Goal: Task Accomplishment & Management: Use online tool/utility

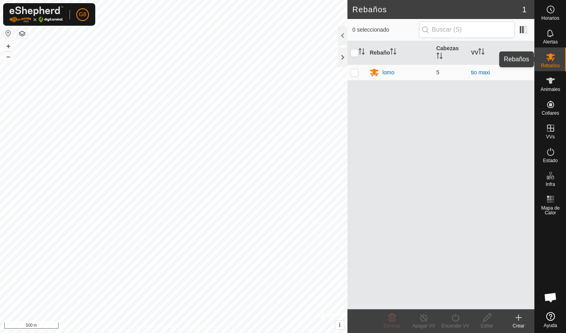
click at [551, 67] on span "Rebaños" at bounding box center [549, 65] width 19 height 5
click at [354, 73] on p-checkbox at bounding box center [354, 72] width 8 height 6
checkbox input "true"
click at [392, 314] on icon at bounding box center [391, 316] width 9 height 9
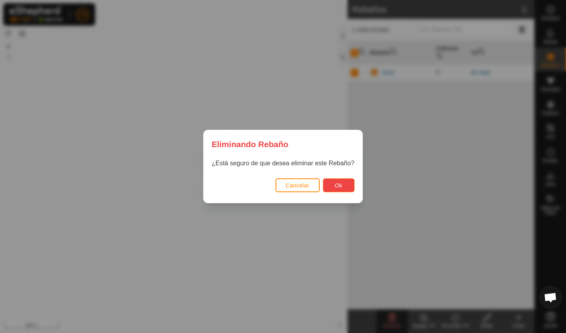
click at [339, 186] on span "Ok" at bounding box center [339, 185] width 8 height 6
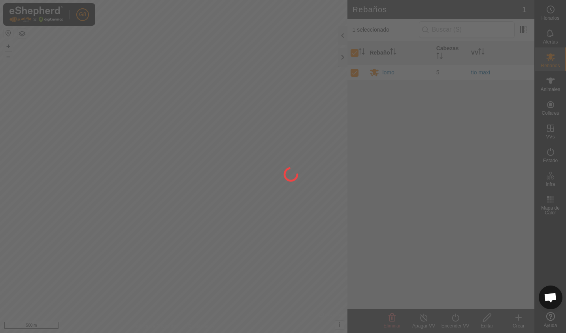
checkbox input "false"
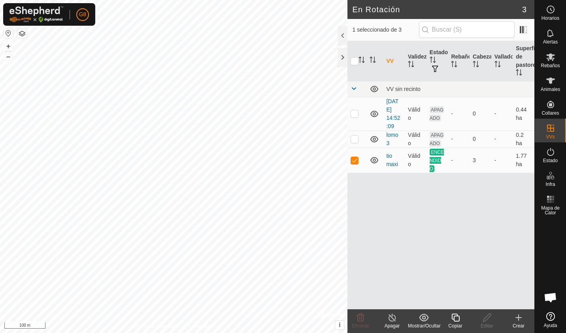
click at [19, 35] on button "button" at bounding box center [21, 33] width 9 height 9
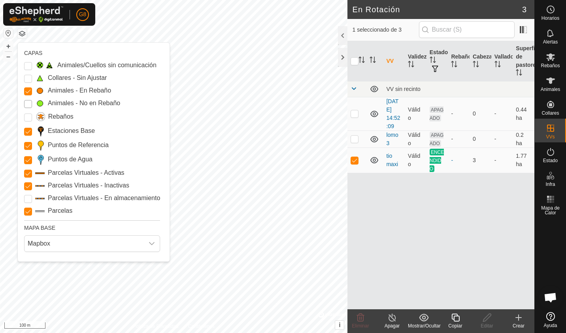
click at [26, 104] on Mob "Animales - No en Rebaño" at bounding box center [28, 104] width 8 height 8
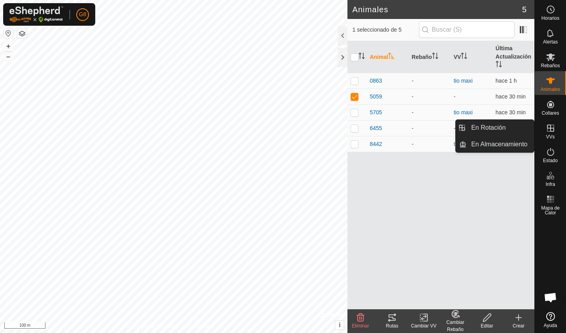
click at [551, 130] on icon at bounding box center [549, 127] width 9 height 9
click at [512, 127] on link "En Rotación" at bounding box center [500, 128] width 68 height 16
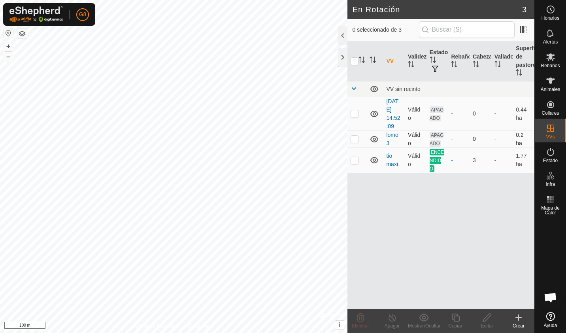
click at [368, 137] on td at bounding box center [374, 138] width 17 height 17
click at [436, 140] on span "APAGADO" at bounding box center [436, 139] width 14 height 15
click at [545, 82] on icon at bounding box center [549, 80] width 9 height 9
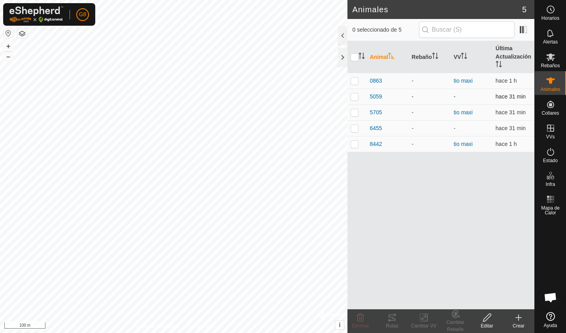
click at [443, 97] on div "-" at bounding box center [430, 96] width 36 height 8
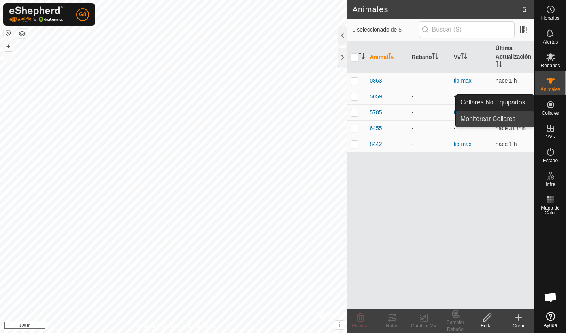
click at [513, 118] on link "Monitorear Collares" at bounding box center [494, 119] width 78 height 16
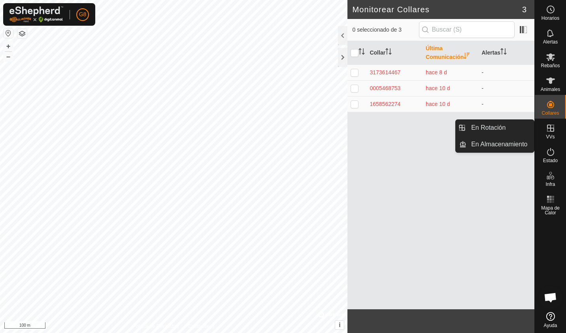
click at [553, 131] on icon at bounding box center [549, 127] width 9 height 9
click at [507, 130] on link "En Rotación" at bounding box center [500, 128] width 68 height 16
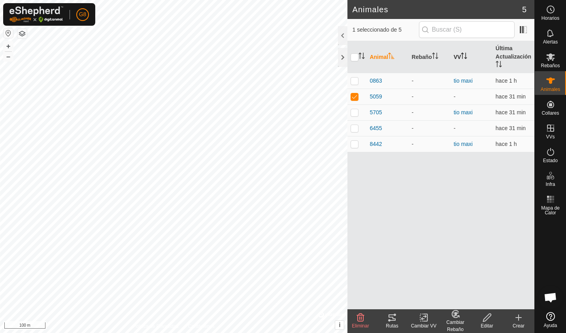
click at [463, 58] on icon "Activar para ordenar" at bounding box center [462, 56] width 1 height 6
click at [464, 58] on icon "Activar para ordenar" at bounding box center [464, 56] width 6 height 6
click at [458, 81] on td "-" at bounding box center [471, 81] width 42 height 16
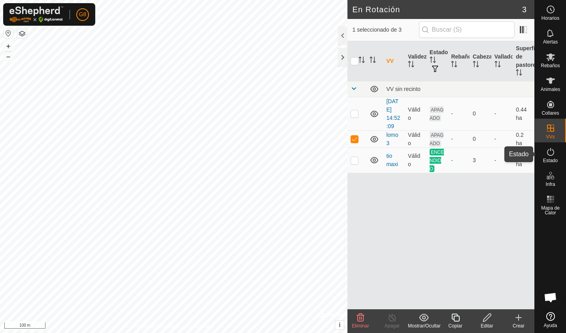
click at [543, 152] on es-activation-svg-icon at bounding box center [550, 151] width 14 height 13
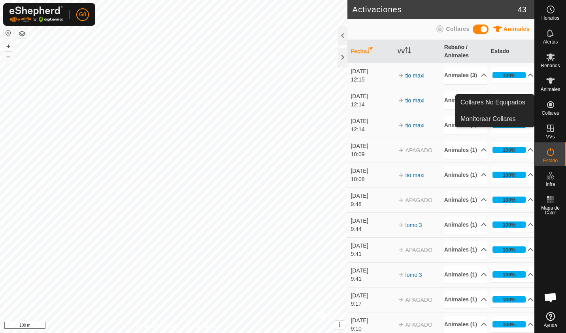
click at [553, 109] on es-neckbands-svg-icon at bounding box center [550, 104] width 14 height 13
click at [540, 114] on div "Collares" at bounding box center [549, 107] width 31 height 24
click at [552, 115] on span "Collares" at bounding box center [549, 113] width 17 height 5
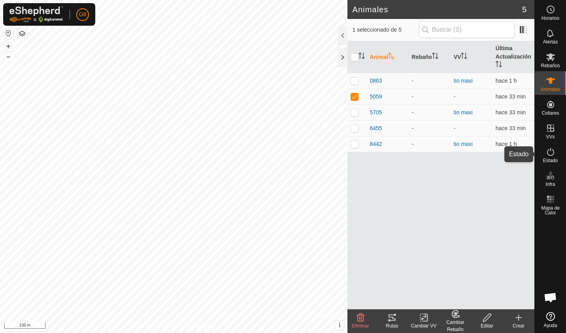
click at [550, 154] on icon at bounding box center [549, 151] width 9 height 9
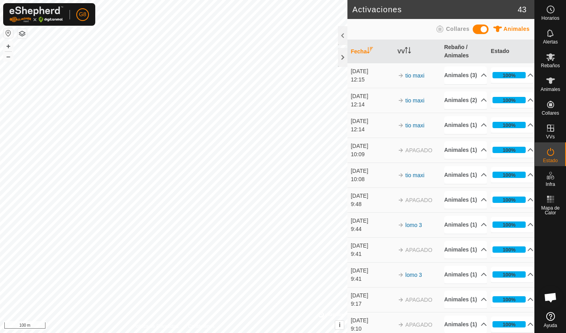
click at [550, 154] on icon at bounding box center [549, 151] width 9 height 9
click at [547, 88] on span "Animales" at bounding box center [549, 89] width 19 height 5
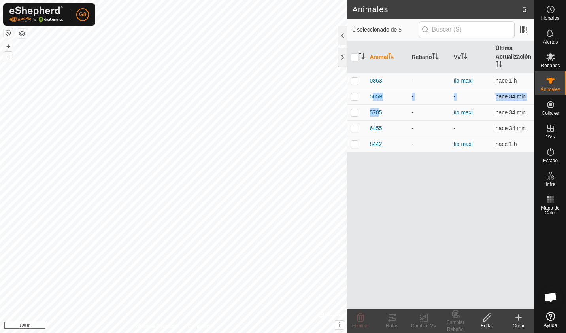
drag, startPoint x: 375, startPoint y: 112, endPoint x: 356, endPoint y: 98, distance: 24.3
click at [356, 98] on tbody "0863 - tio maxi hace 1 h 5059 - - hace 34 min 5705 - tio maxi hace 34 min 6455 …" at bounding box center [440, 112] width 187 height 79
click at [352, 97] on p-checkbox at bounding box center [354, 96] width 8 height 6
checkbox input "true"
click at [423, 322] on div "Cambiar VV" at bounding box center [424, 325] width 32 height 7
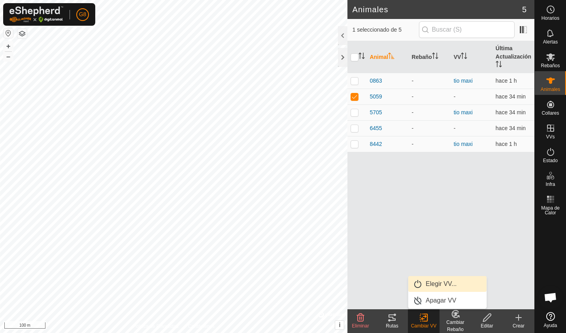
click at [431, 282] on link "Elegir VV..." at bounding box center [447, 284] width 78 height 16
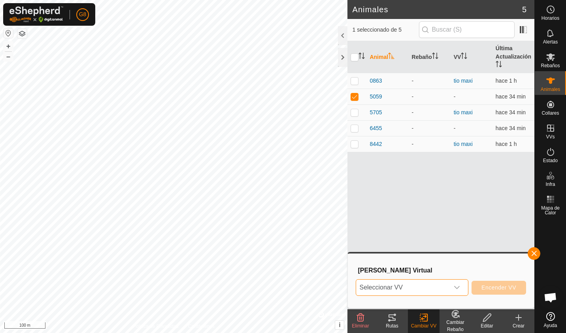
click at [414, 292] on span "Seleccionar VV" at bounding box center [402, 287] width 93 height 16
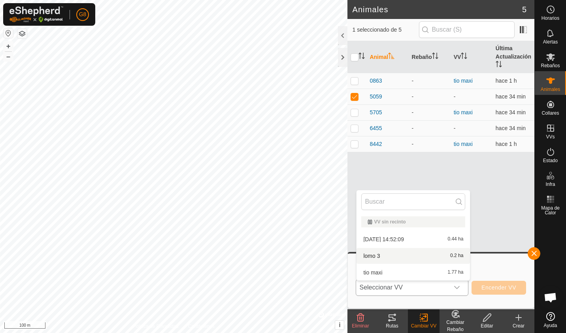
click at [392, 258] on li "lomo 3 0.2 ha" at bounding box center [412, 256] width 113 height 16
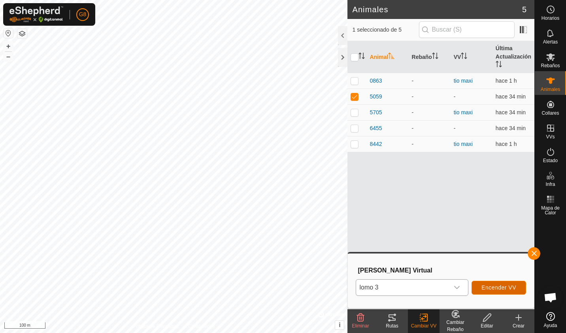
click at [479, 288] on button "Encender VV" at bounding box center [498, 287] width 55 height 14
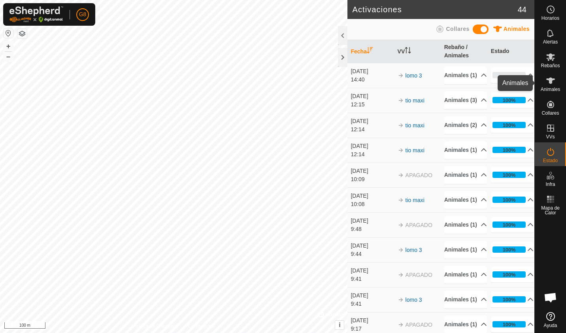
click at [551, 91] on span "Animales" at bounding box center [549, 89] width 19 height 5
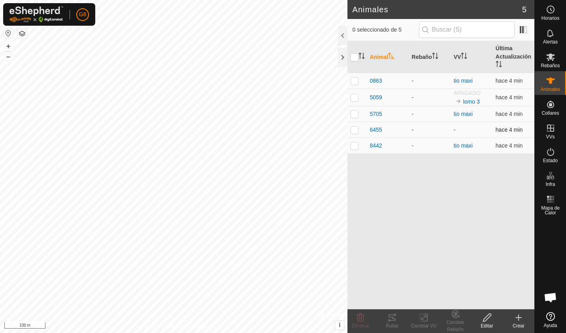
click at [355, 129] on p-checkbox at bounding box center [354, 129] width 8 height 6
checkbox input "true"
click at [423, 322] on div "Cambiar VV" at bounding box center [424, 325] width 32 height 7
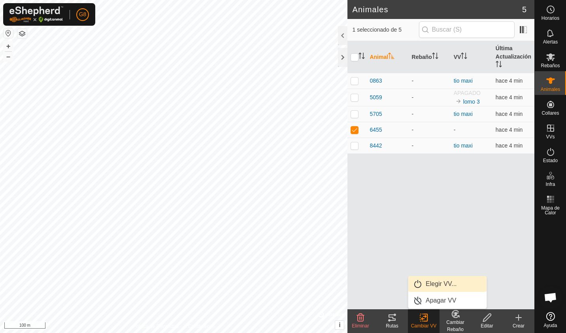
click at [431, 284] on link "Elegir VV..." at bounding box center [447, 284] width 78 height 16
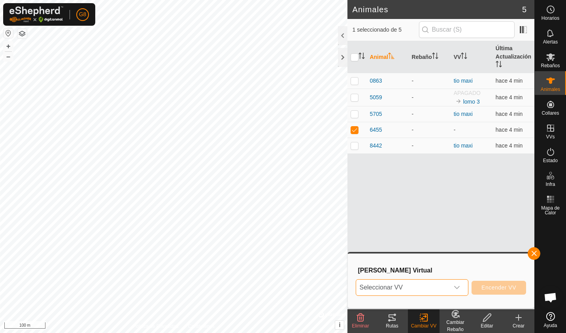
click at [431, 284] on span "Seleccionar VV" at bounding box center [402, 287] width 93 height 16
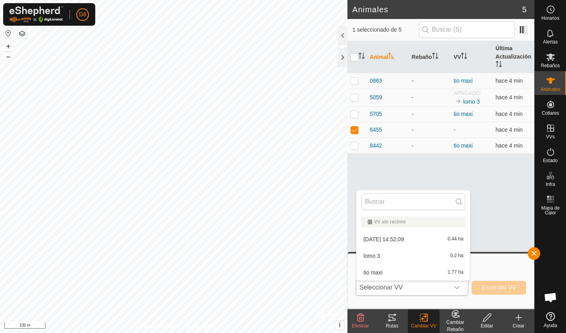
click at [400, 256] on li "lomo 3 0.2 ha" at bounding box center [412, 256] width 113 height 16
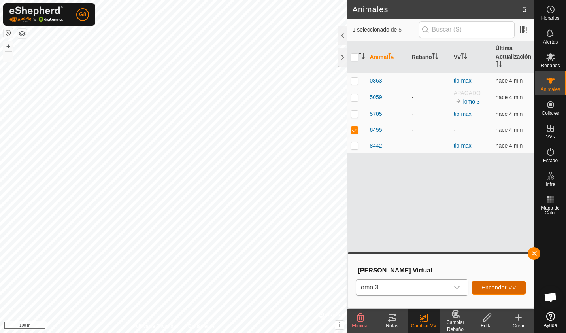
click at [479, 285] on button "Encender VV" at bounding box center [498, 287] width 55 height 14
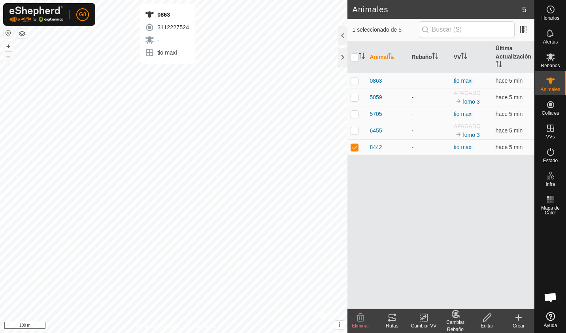
checkbox input "true"
checkbox input "false"
